Goal: Information Seeking & Learning: Find specific fact

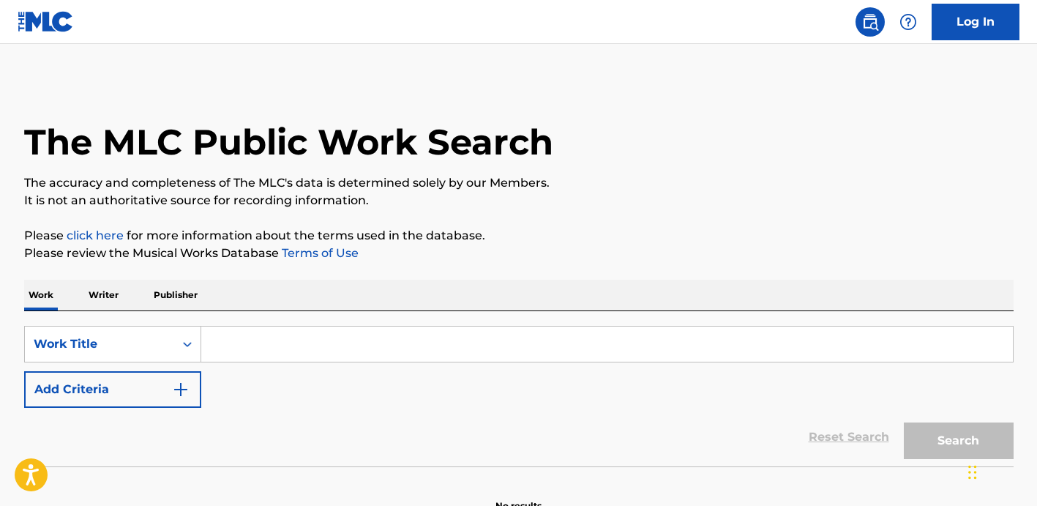
click at [340, 337] on input "Search Form" at bounding box center [607, 343] width 812 height 35
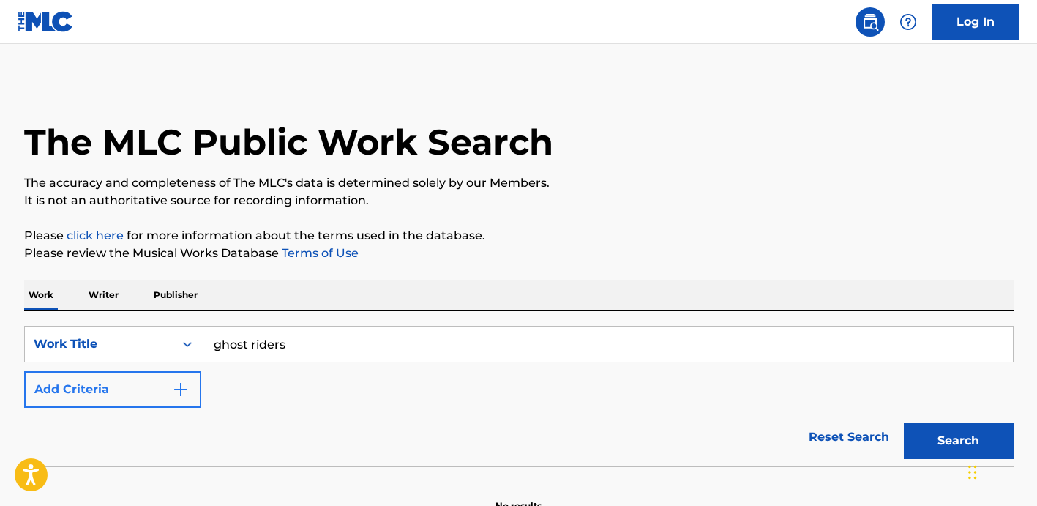
type input "ghost riders"
click at [187, 391] on img "Search Form" at bounding box center [181, 390] width 18 height 18
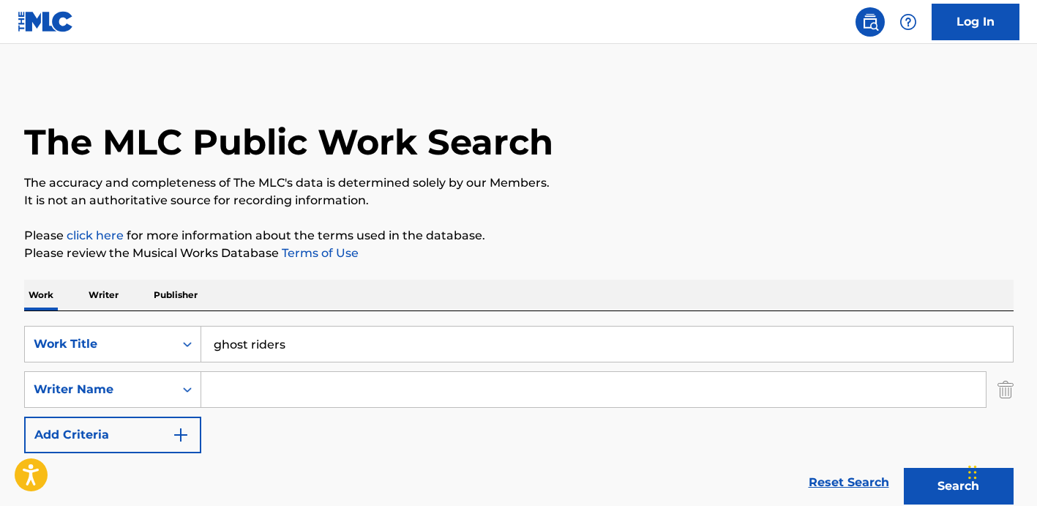
click at [271, 396] on input "Search Form" at bounding box center [593, 389] width 785 height 35
type input "jones"
click at [904, 468] on button "Search" at bounding box center [959, 486] width 110 height 37
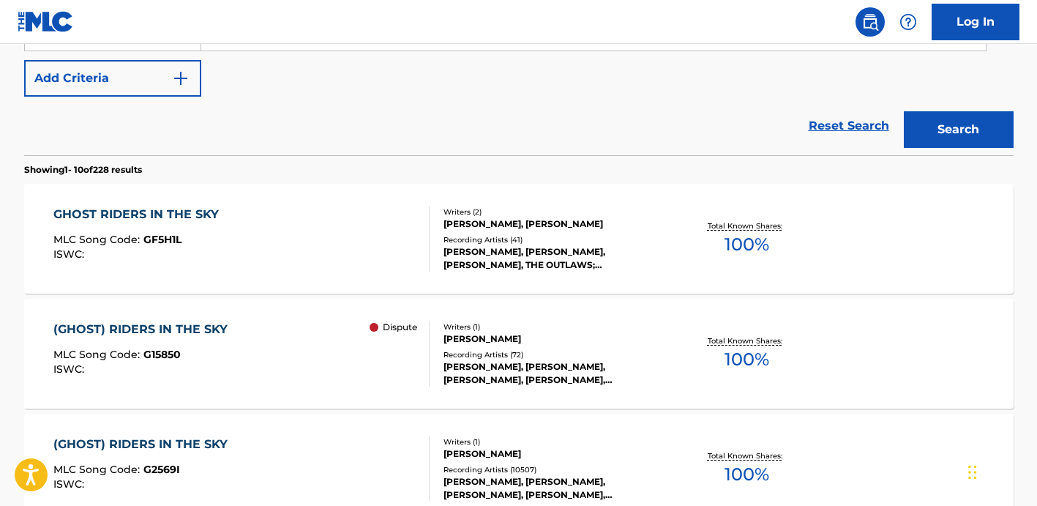
click at [588, 339] on div "[PERSON_NAME]" at bounding box center [554, 338] width 221 height 13
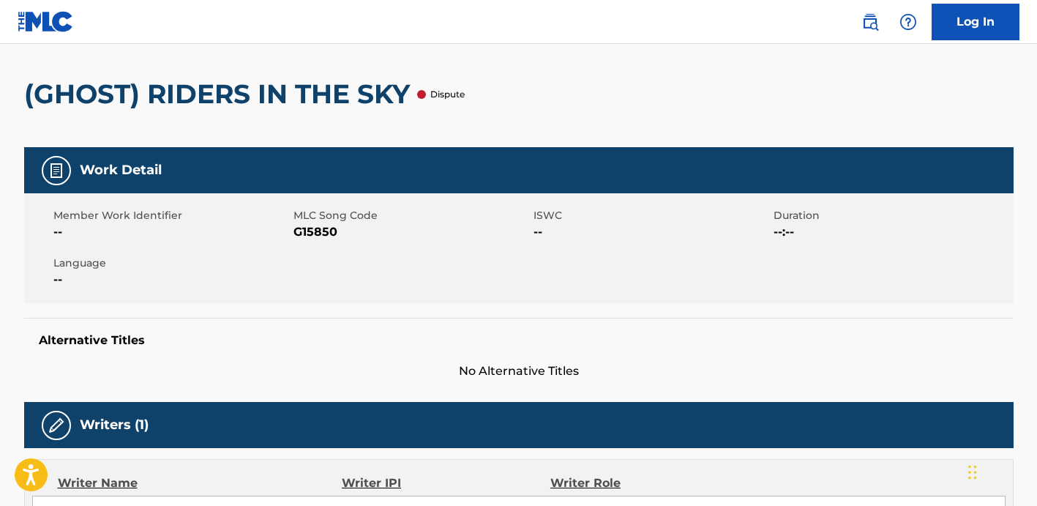
scroll to position [103, 0]
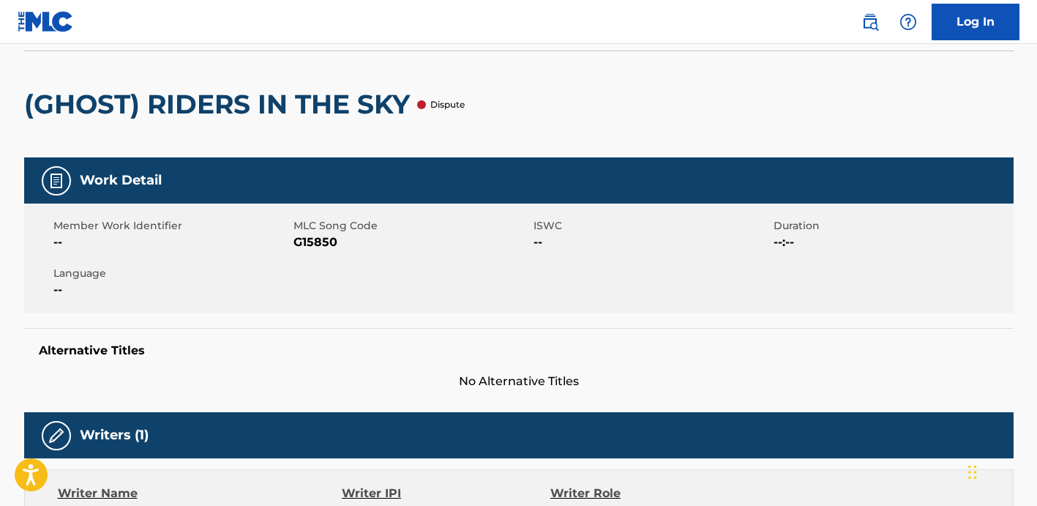
scroll to position [440, 0]
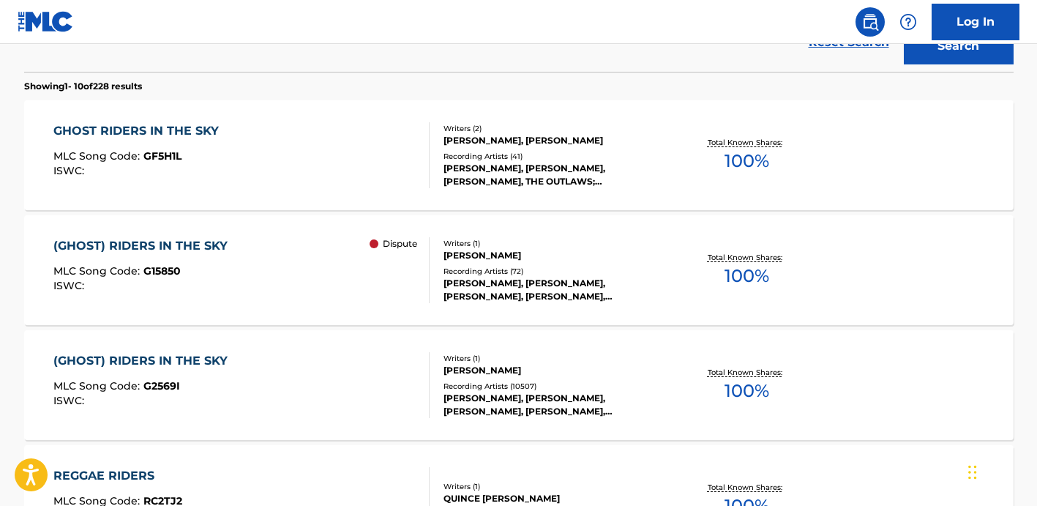
click at [544, 168] on div "[PERSON_NAME], [PERSON_NAME], [PERSON_NAME], THE OUTLAWS;[PERSON_NAME];[PERSON_…" at bounding box center [554, 175] width 221 height 26
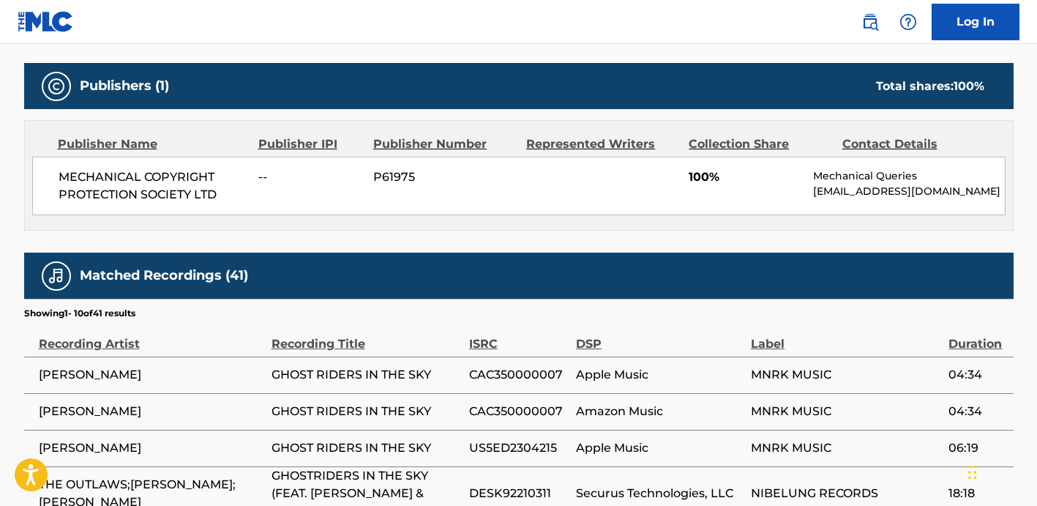
scroll to position [281, 0]
